Goal: Task Accomplishment & Management: Manage account settings

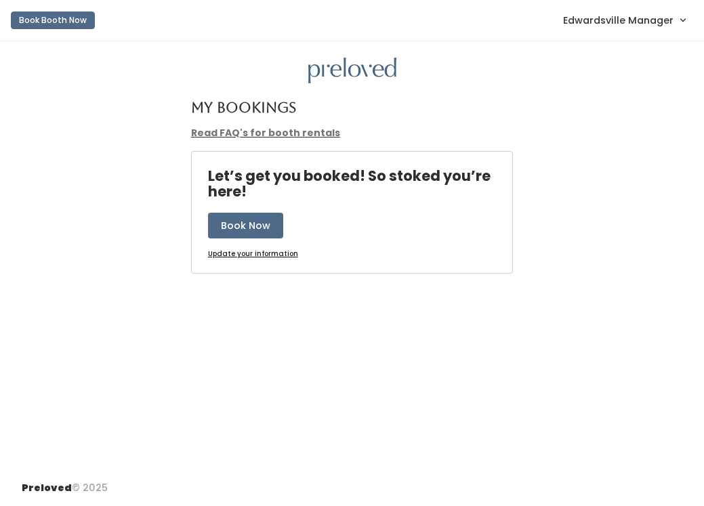
click at [644, 30] on link "Edwardsville Manager" at bounding box center [623, 19] width 149 height 29
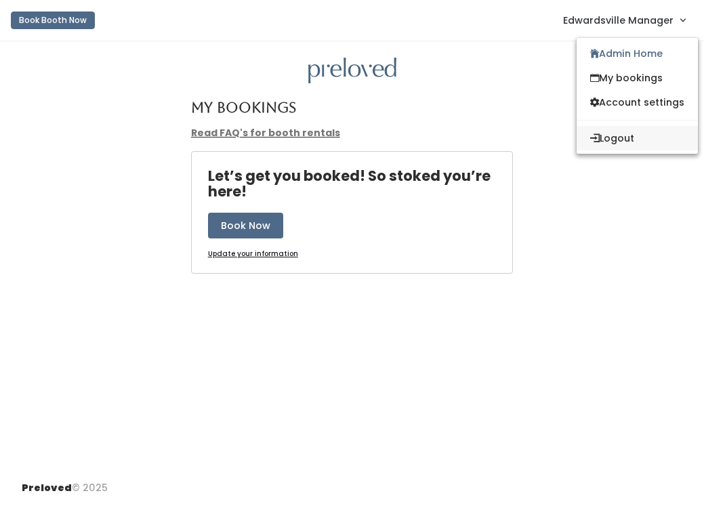
click at [616, 138] on button "Logout" at bounding box center [636, 138] width 121 height 24
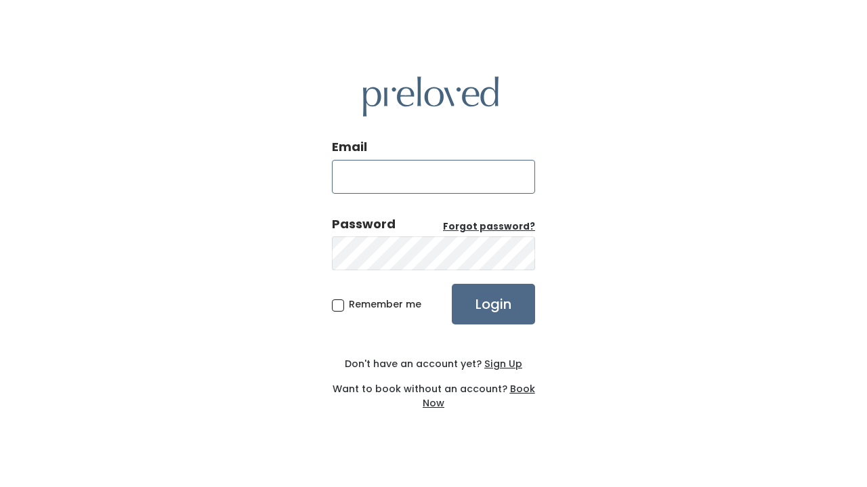
click at [394, 170] on input "Email" at bounding box center [433, 177] width 203 height 34
type input "[EMAIL_ADDRESS][DOMAIN_NAME]"
click at [484, 309] on input "Login" at bounding box center [493, 304] width 83 height 41
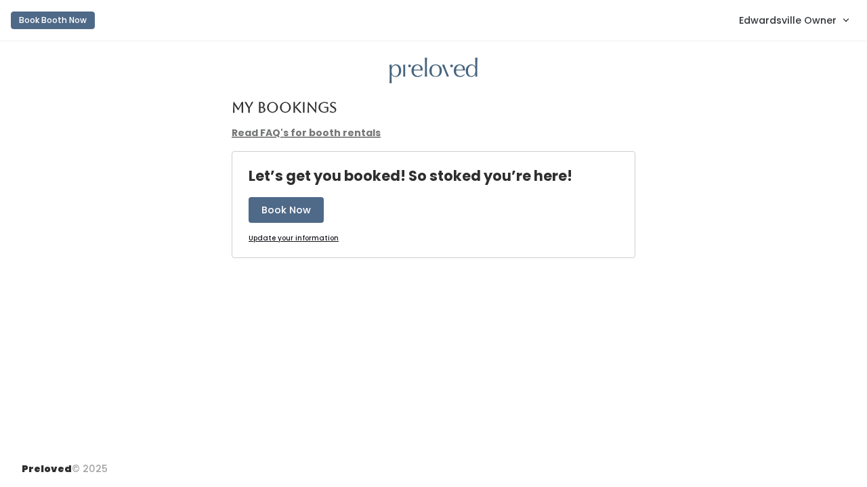
click at [847, 20] on link "Edwardsville Owner" at bounding box center [793, 19] width 136 height 29
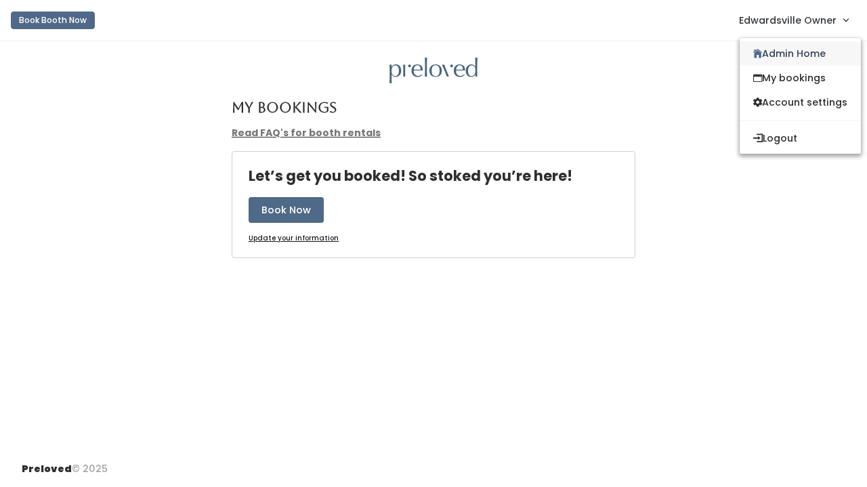
click at [814, 53] on link "Admin Home" at bounding box center [800, 53] width 121 height 24
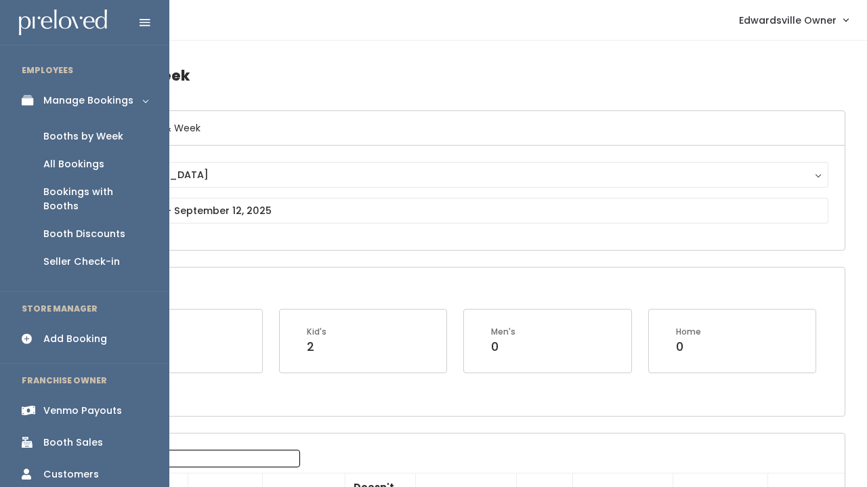
click at [43, 404] on div "Venmo Payouts" at bounding box center [82, 411] width 79 height 14
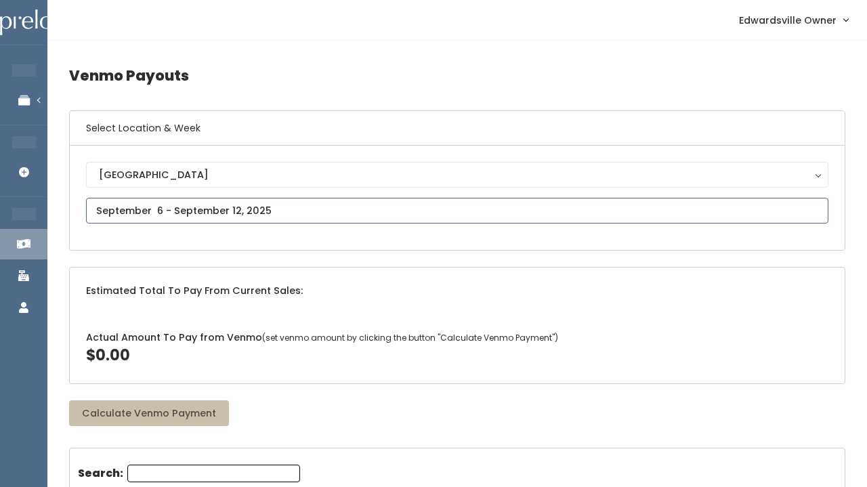
click at [208, 205] on input "text" at bounding box center [457, 211] width 742 height 26
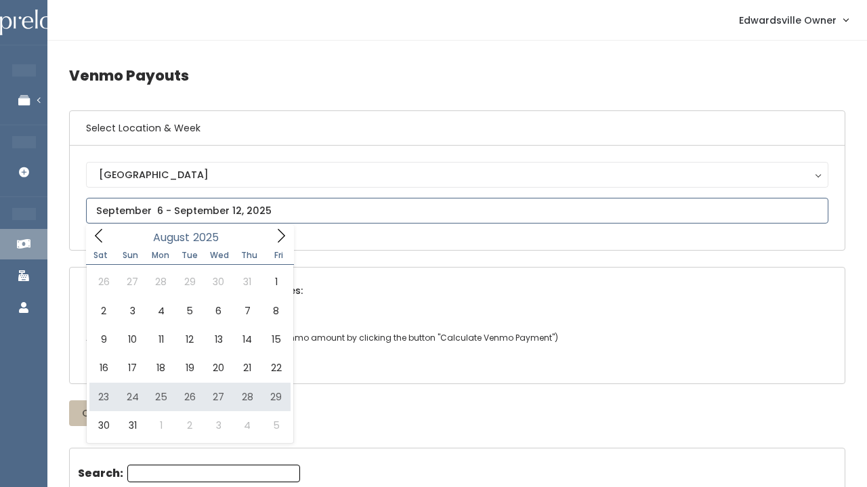
type input "August 23 to August 29"
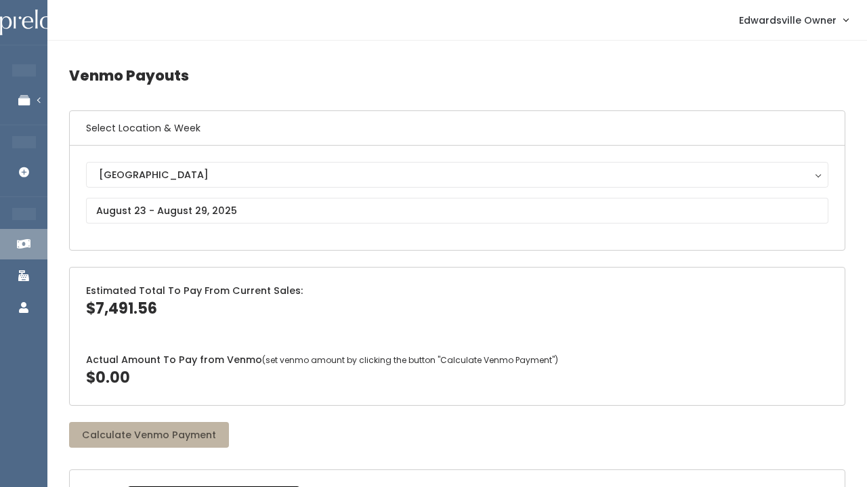
click at [201, 438] on button "Calculate Venmo Payment" at bounding box center [149, 435] width 160 height 26
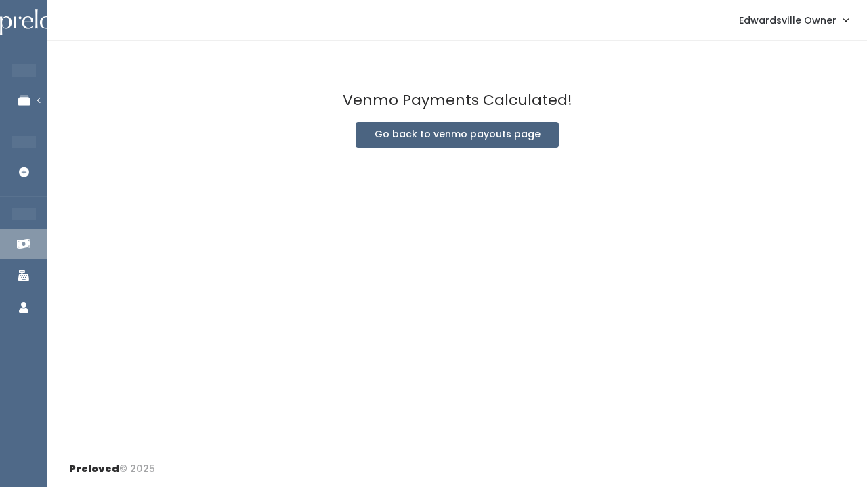
click at [447, 137] on button "Go back to venmo payouts page" at bounding box center [457, 135] width 203 height 26
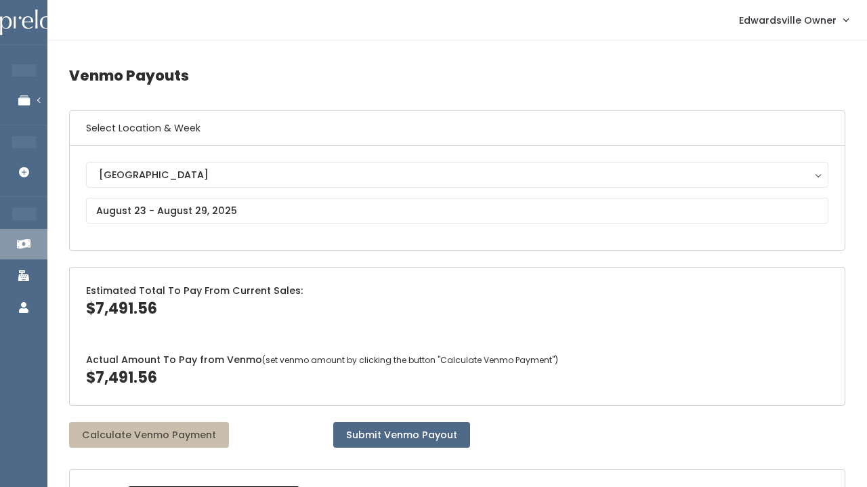
click at [692, 342] on div "Actual Amount To Pay from Venmo (set venmo amount by clicking the button "Calcu…" at bounding box center [457, 371] width 775 height 68
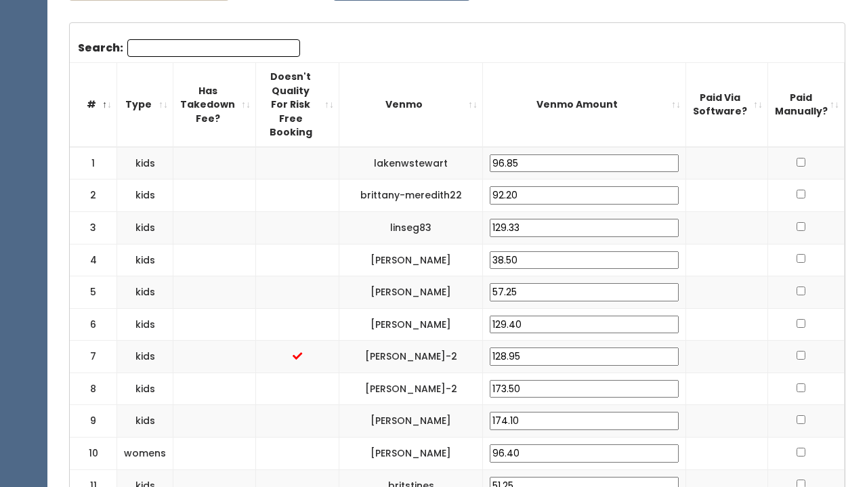
scroll to position [459, 0]
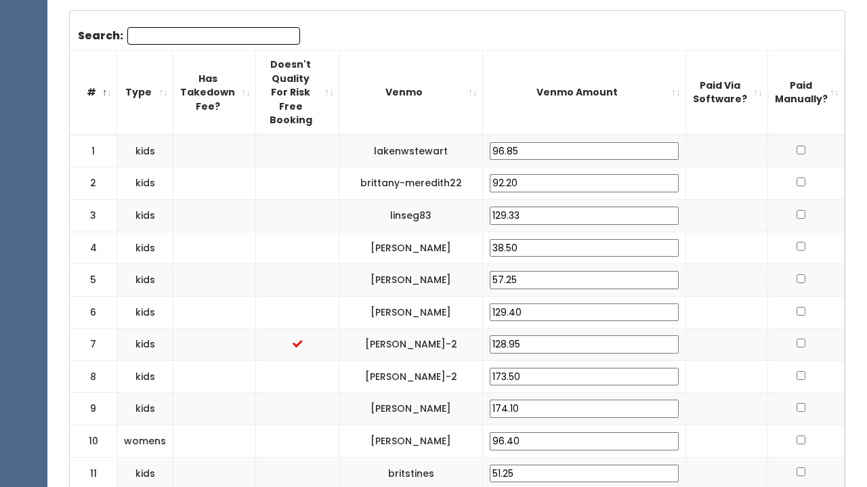
click at [804, 146] on input "checkbox" at bounding box center [801, 150] width 9 height 9
checkbox input "true"
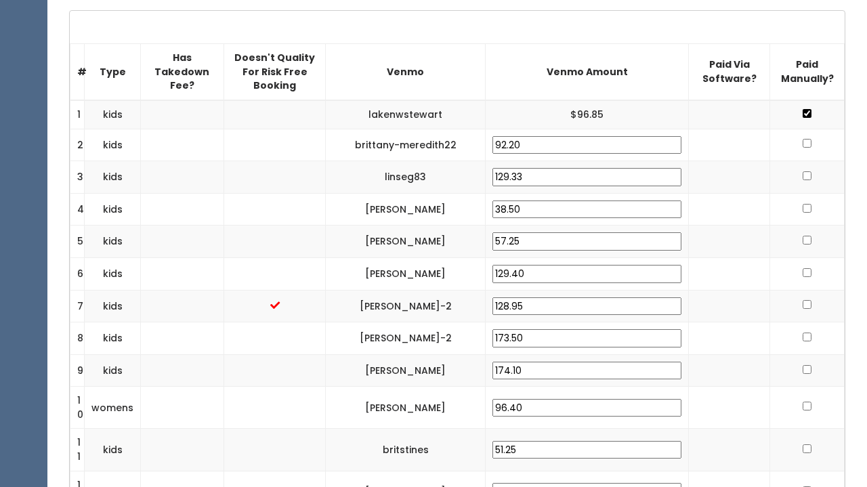
click at [811, 142] on input "checkbox" at bounding box center [807, 143] width 9 height 9
checkbox input "true"
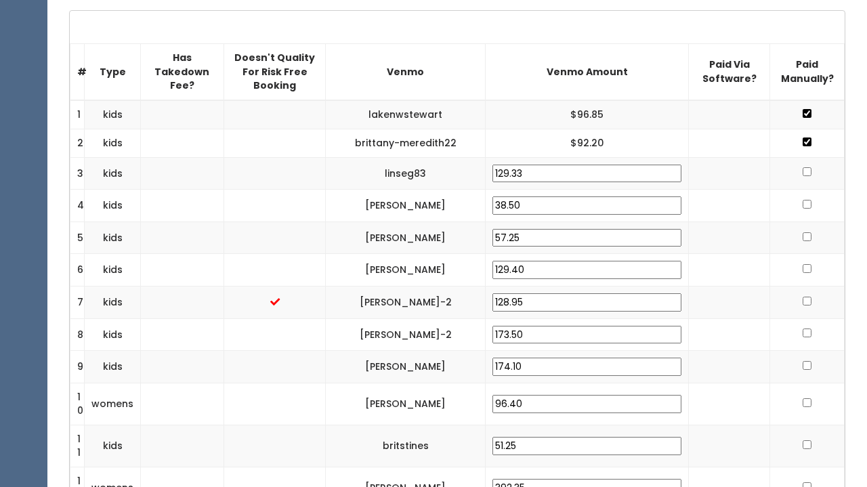
click at [810, 169] on input "checkbox" at bounding box center [807, 171] width 9 height 9
checkbox input "true"
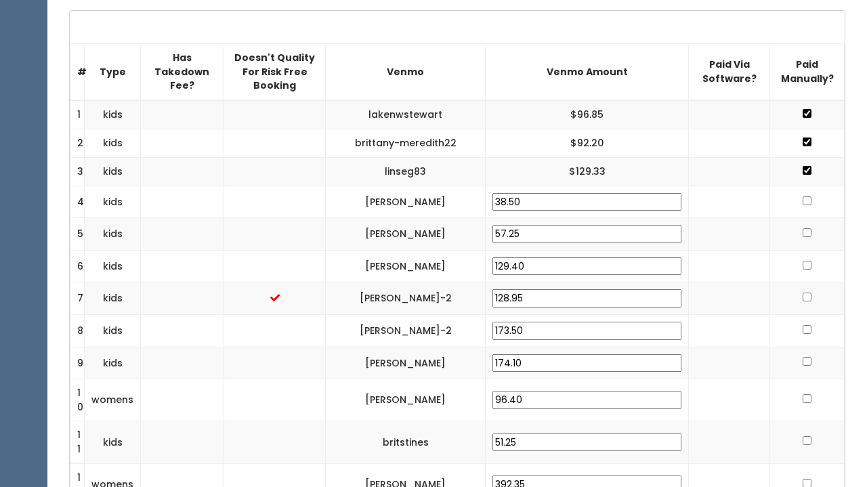
click at [811, 198] on input "checkbox" at bounding box center [807, 200] width 9 height 9
checkbox input "true"
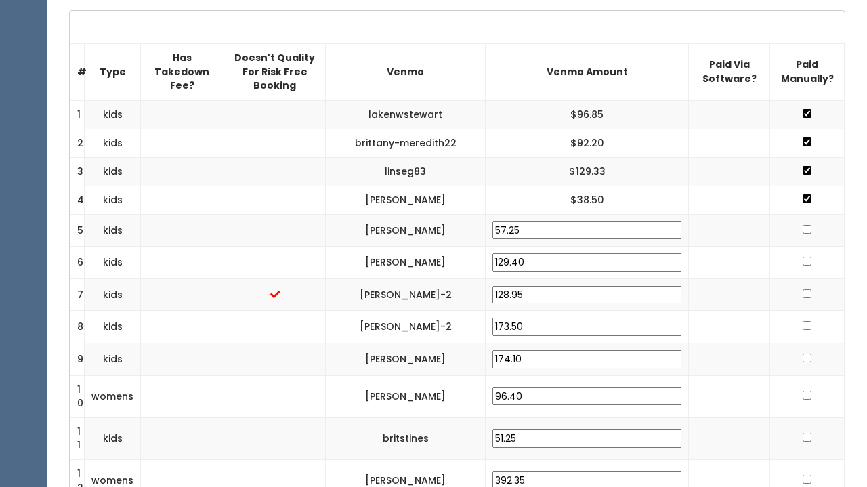
click at [809, 231] on input "checkbox" at bounding box center [807, 229] width 9 height 9
checkbox input "true"
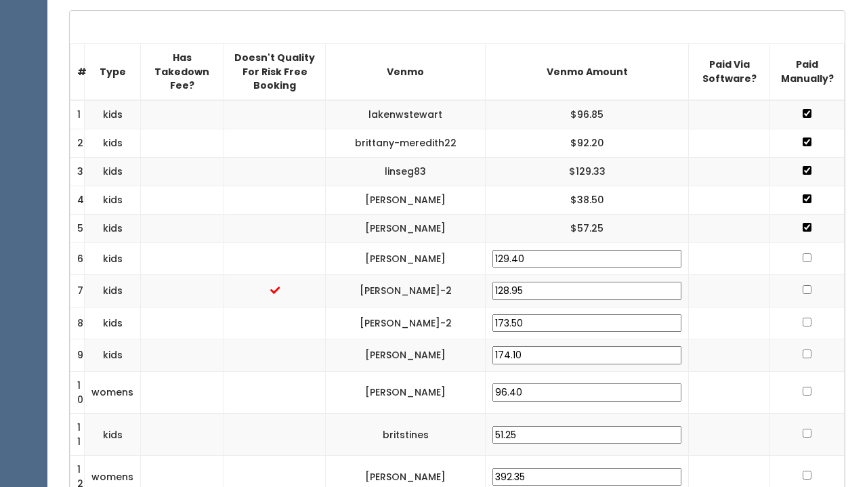
click at [809, 256] on input "checkbox" at bounding box center [807, 257] width 9 height 9
checkbox input "true"
